Goal: Task Accomplishment & Management: Use online tool/utility

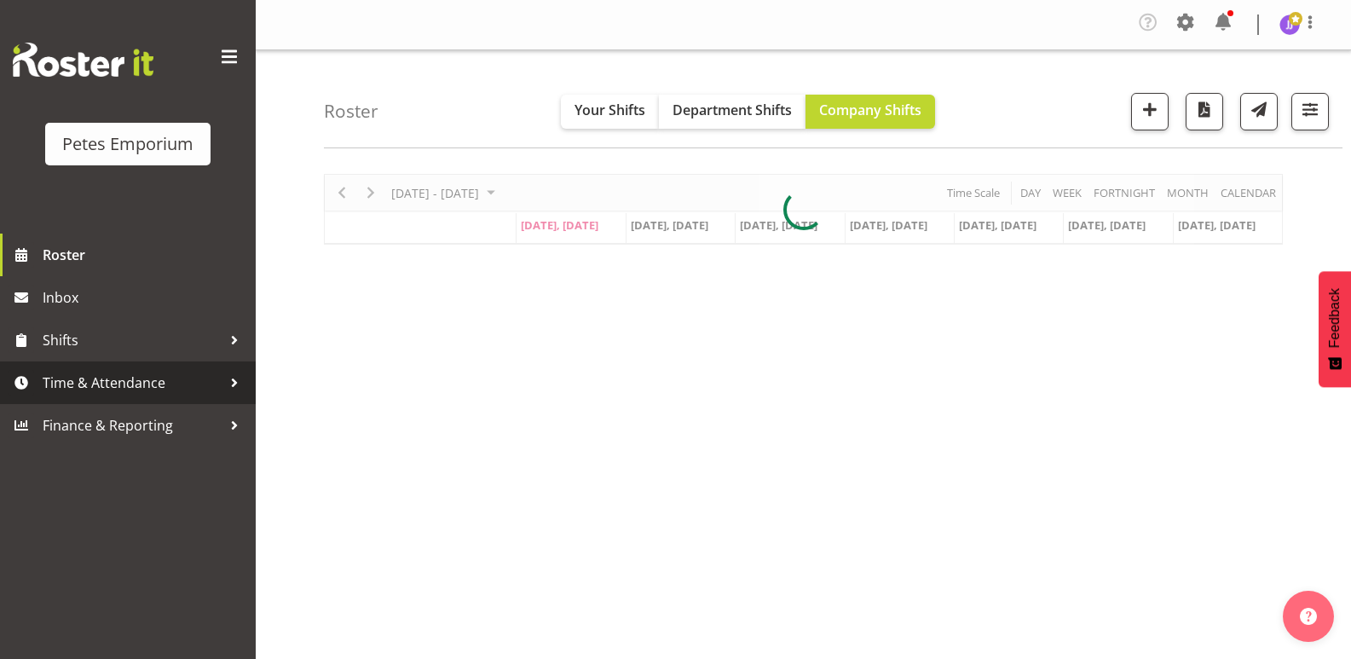
click at [147, 381] on span "Time & Attendance" at bounding box center [132, 383] width 179 height 26
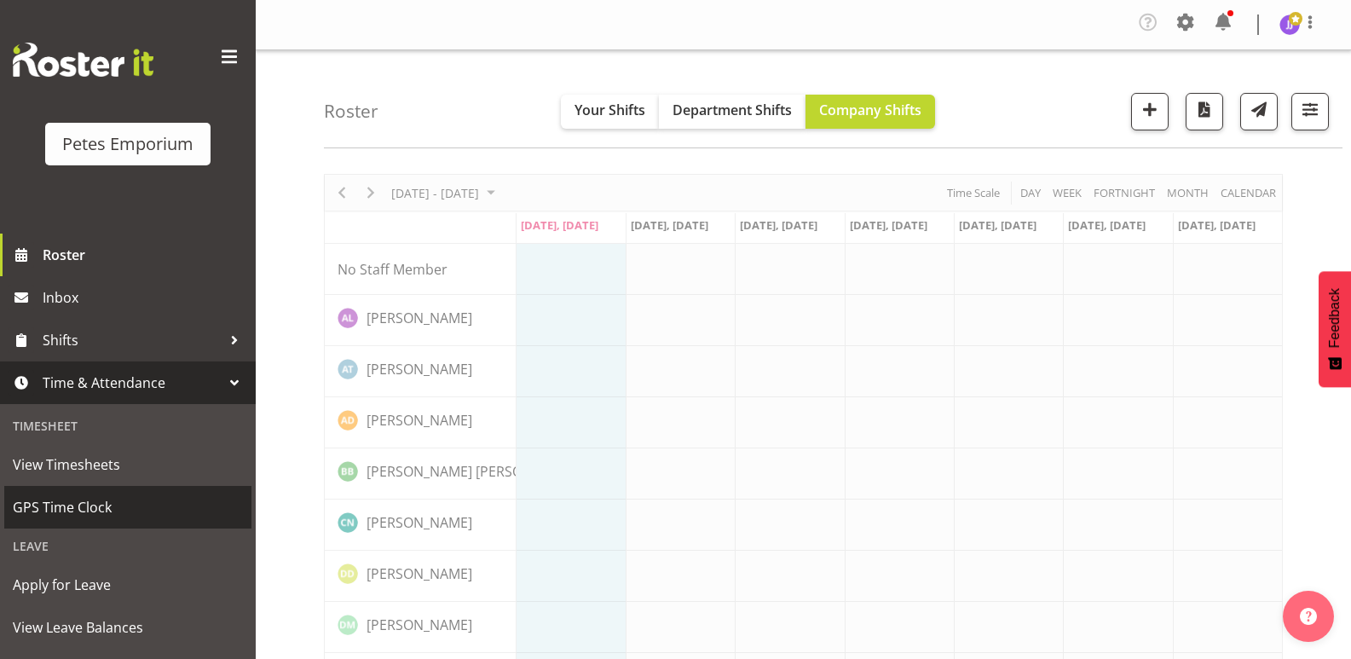
click at [105, 509] on span "GPS Time Clock" at bounding box center [128, 507] width 230 height 26
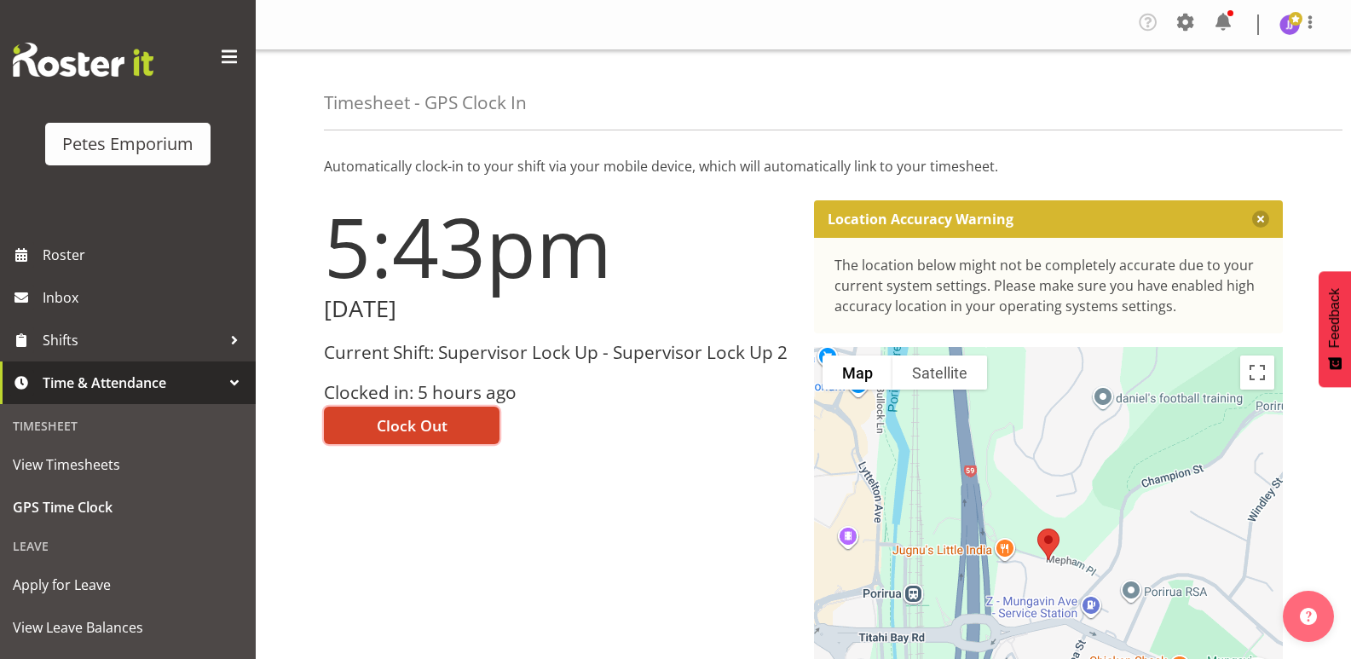
click at [394, 417] on span "Clock Out" at bounding box center [412, 425] width 71 height 22
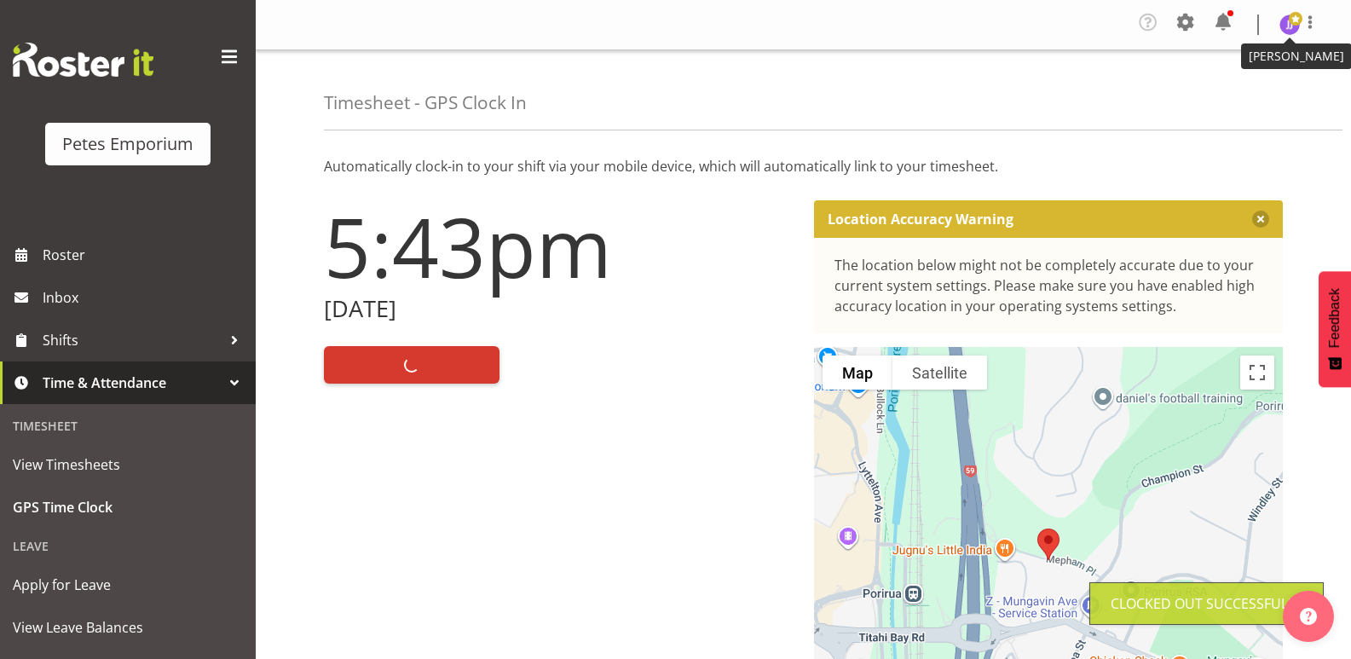
click at [1292, 23] on span at bounding box center [1296, 19] width 14 height 14
click at [1225, 94] on link "Log Out" at bounding box center [1238, 93] width 164 height 31
